Goal: Check status: Check status

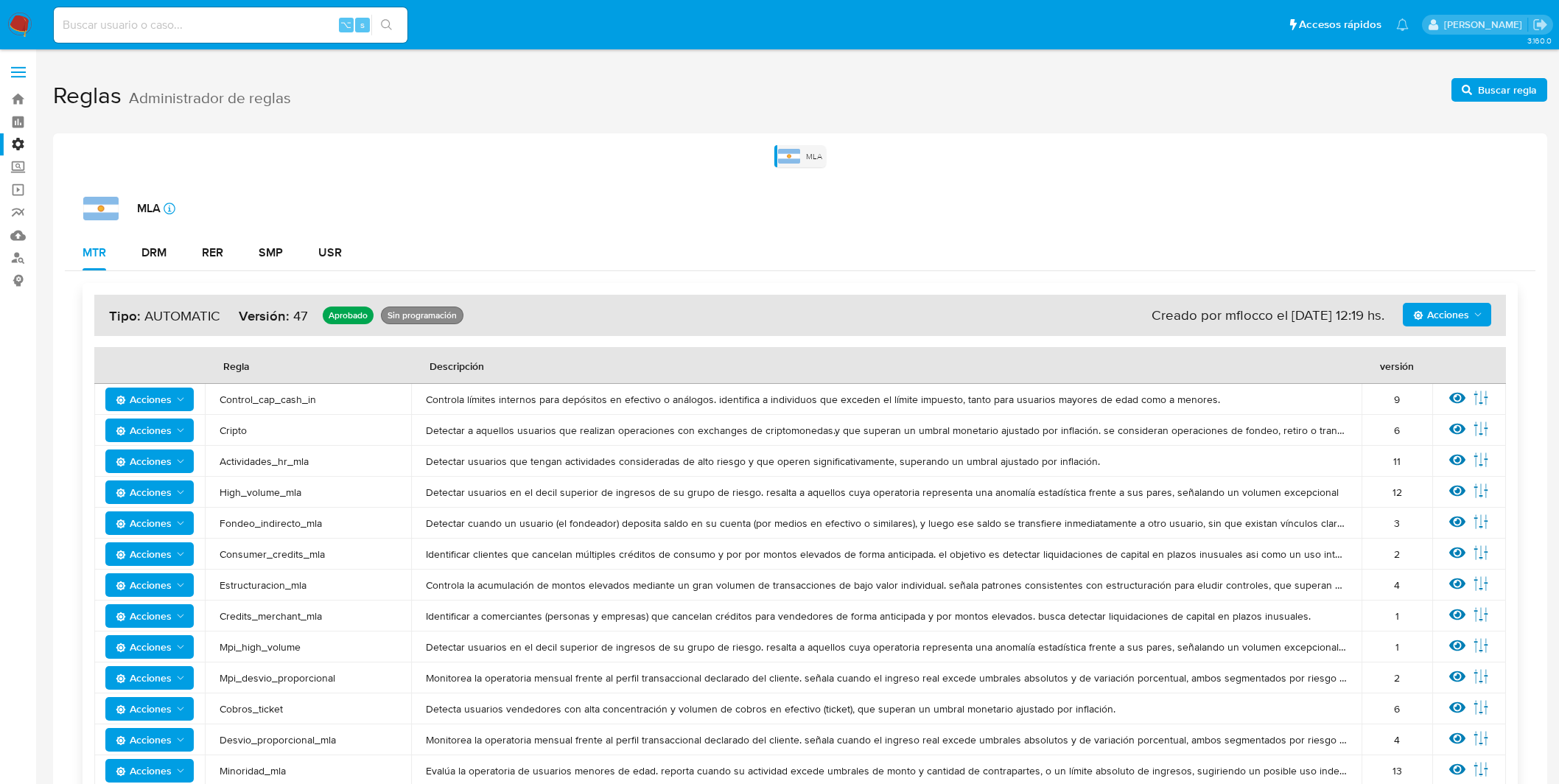
scroll to position [61, 0]
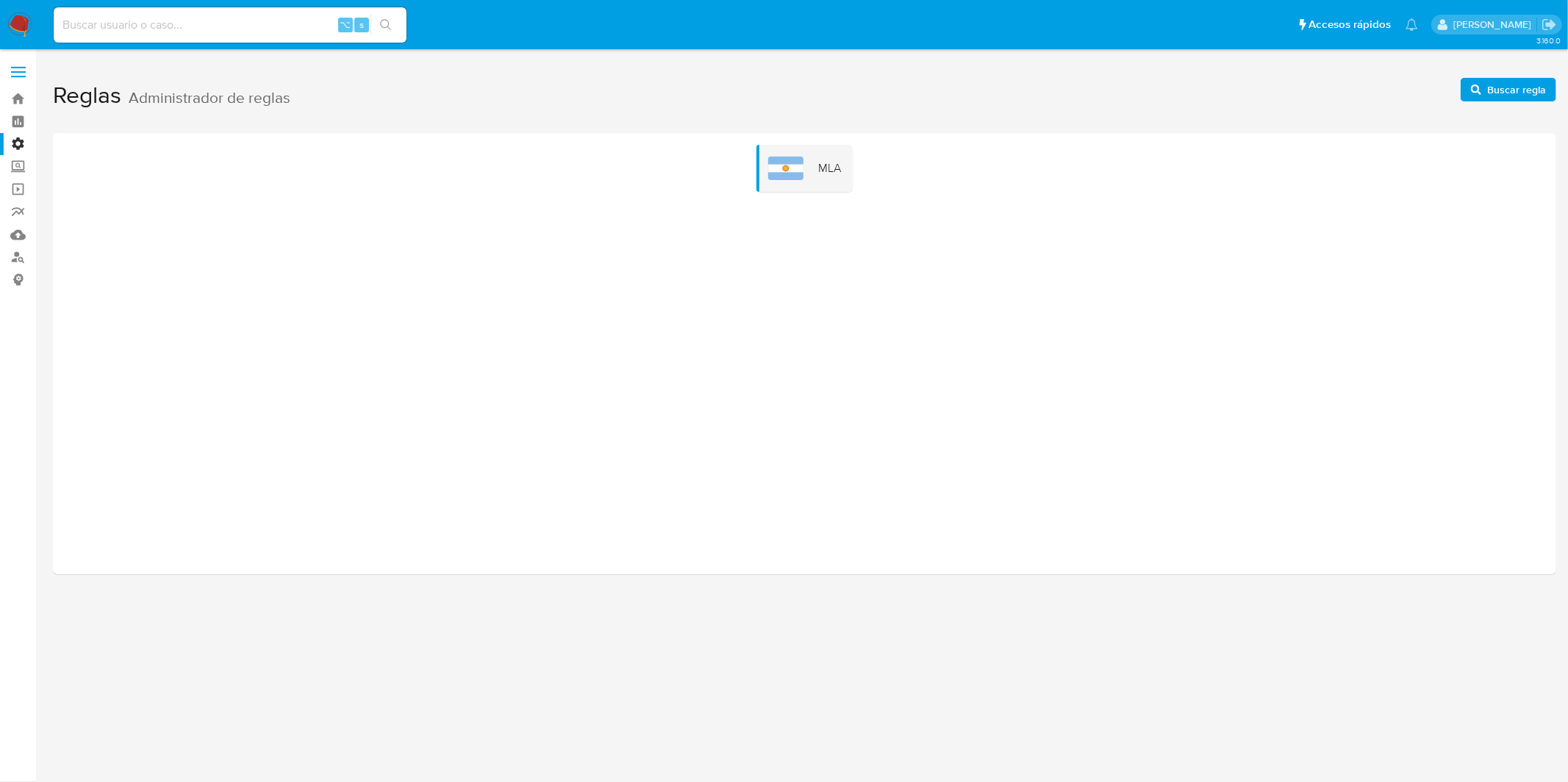
click at [25, 32] on img at bounding box center [20, 25] width 25 height 25
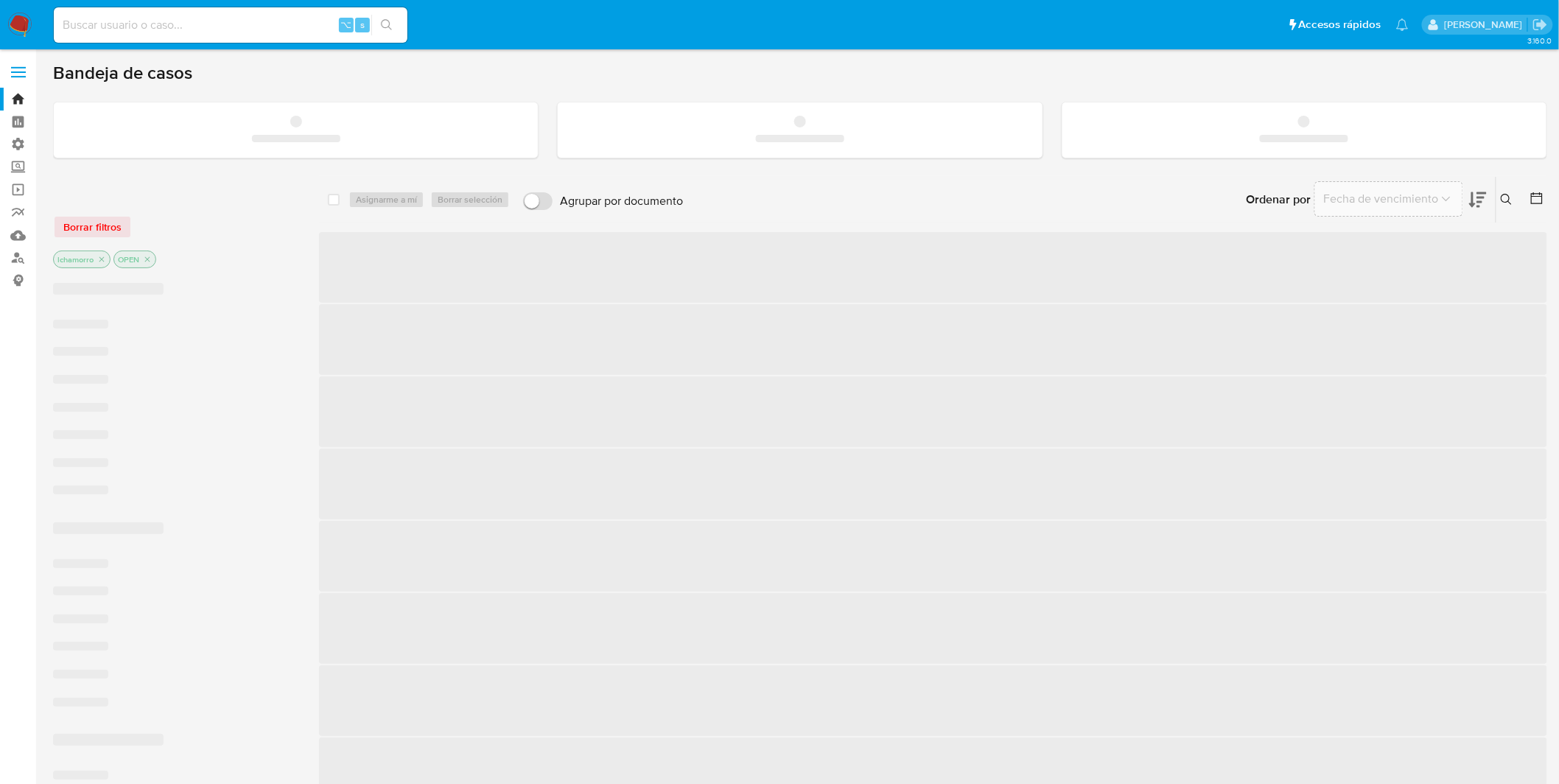
click at [156, 28] on input at bounding box center [230, 25] width 354 height 19
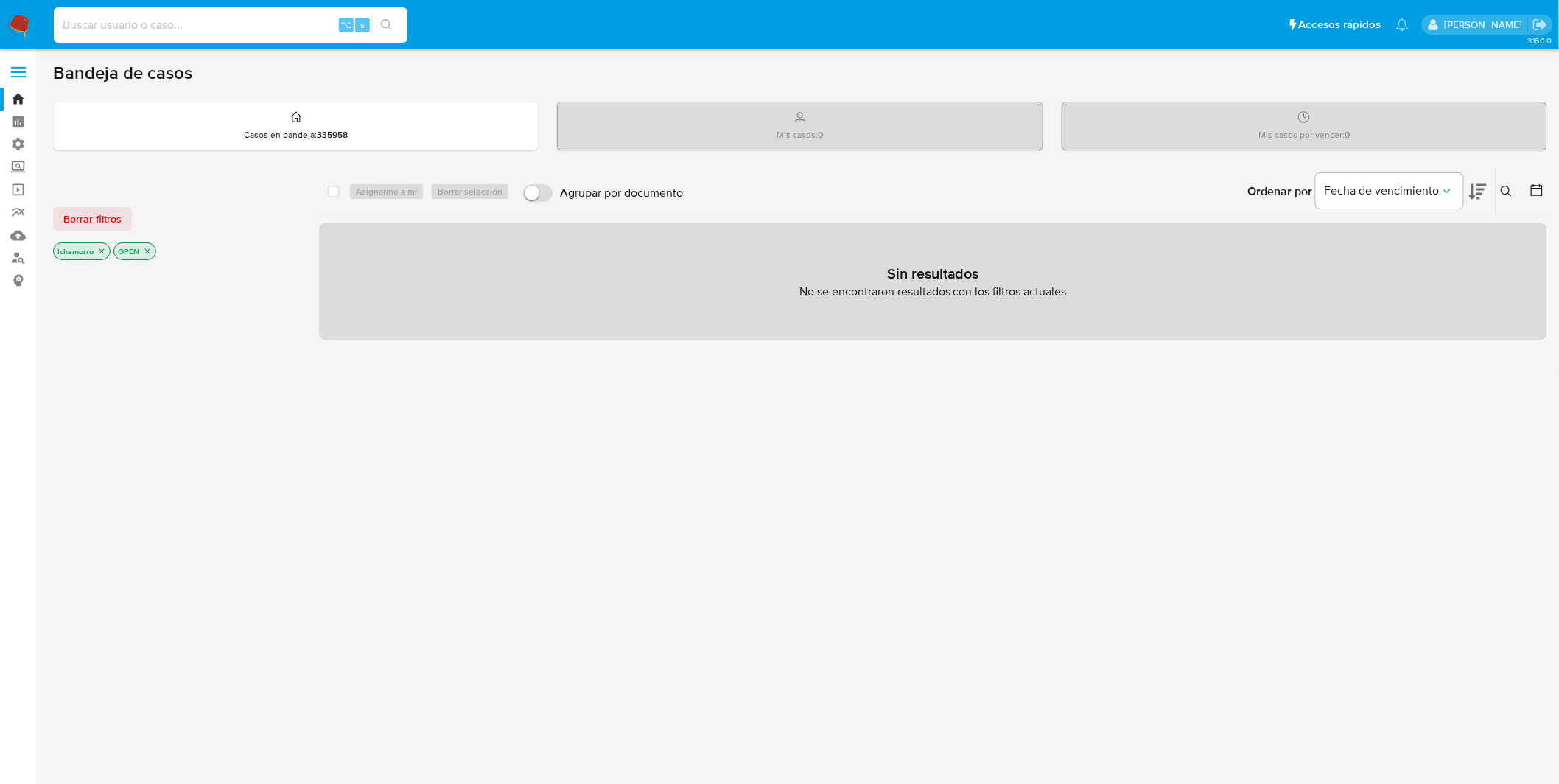
paste input "200510359"
type input "200510359"
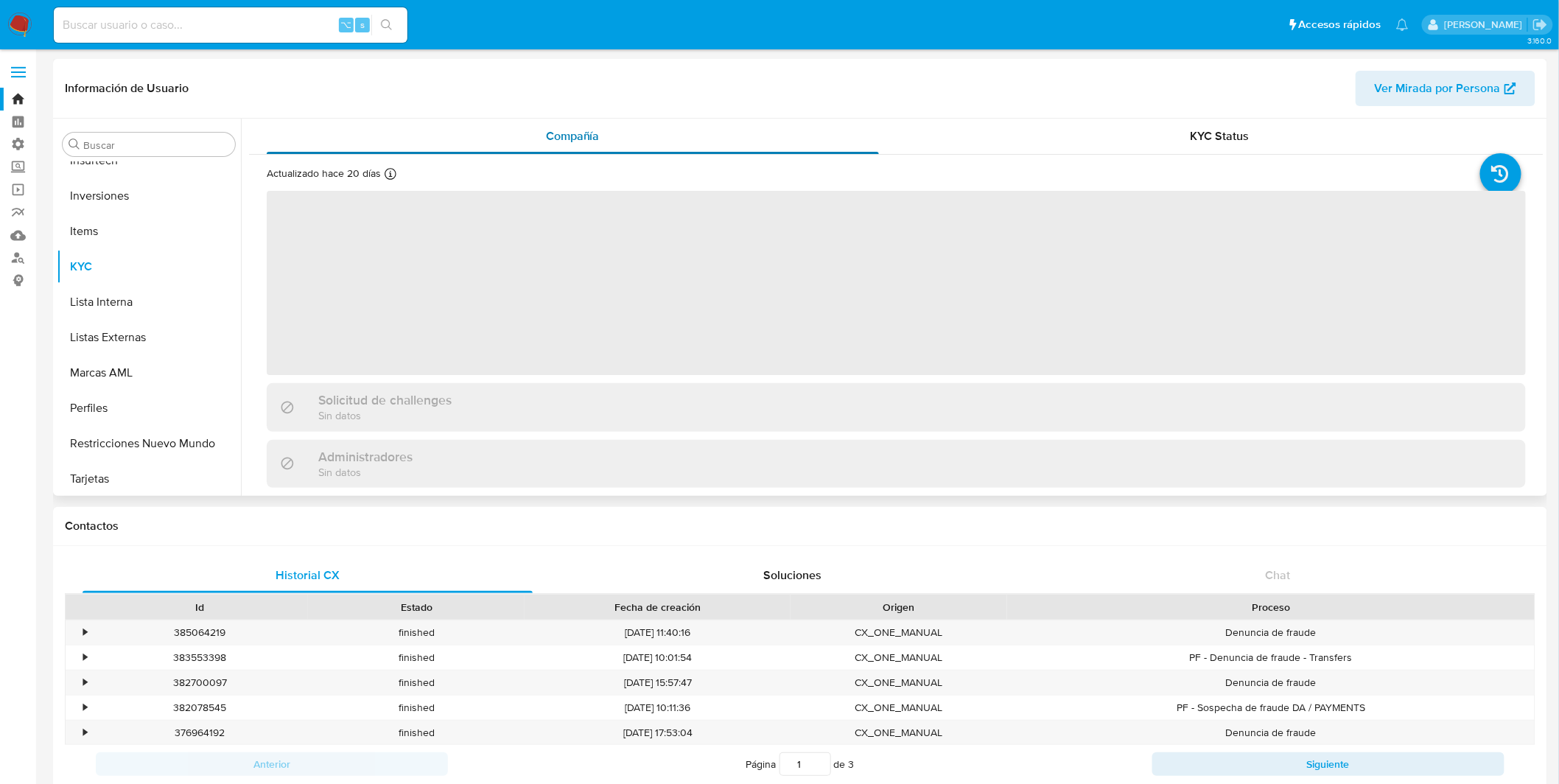
scroll to position [693, 0]
select select "10"
